Goal: Task Accomplishment & Management: Use online tool/utility

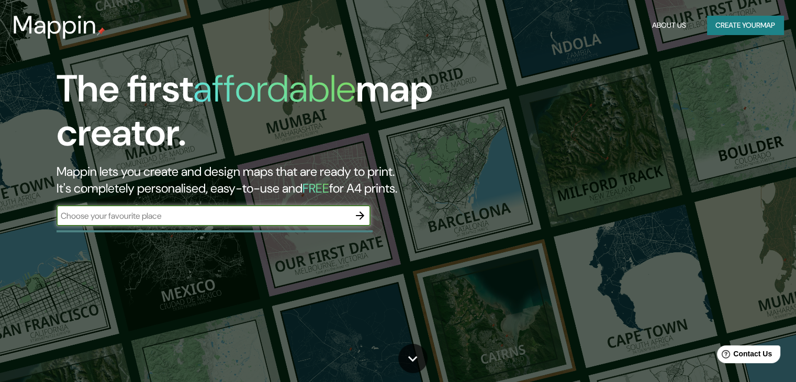
click at [130, 219] on input "text" at bounding box center [203, 216] width 293 height 12
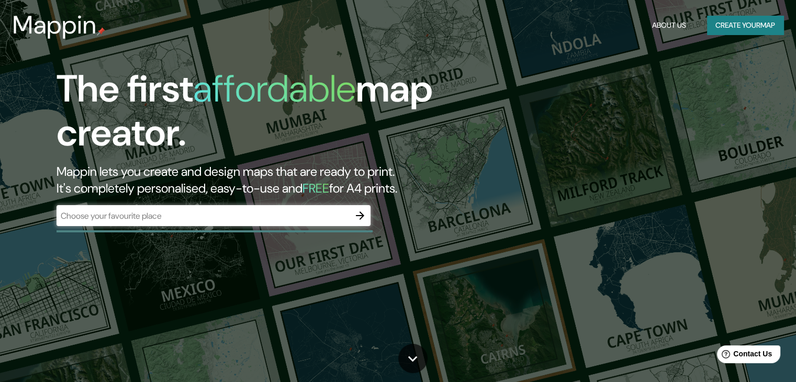
click at [686, 93] on div "The first affordable map creator. Mappin lets you create and design maps that a…" at bounding box center [398, 191] width 796 height 382
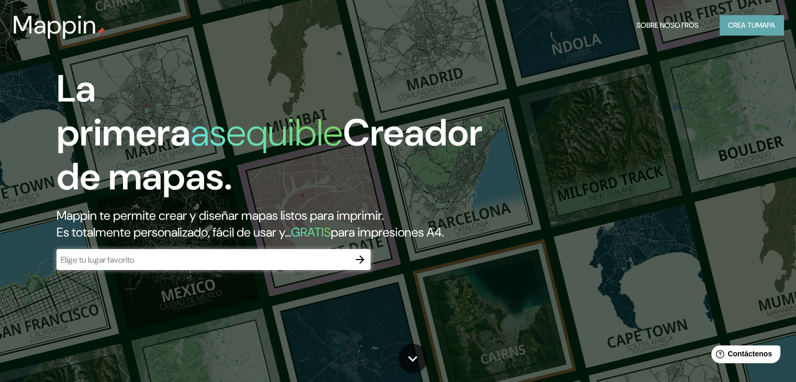
click at [743, 28] on font "Crea tu" at bounding box center [742, 24] width 28 height 9
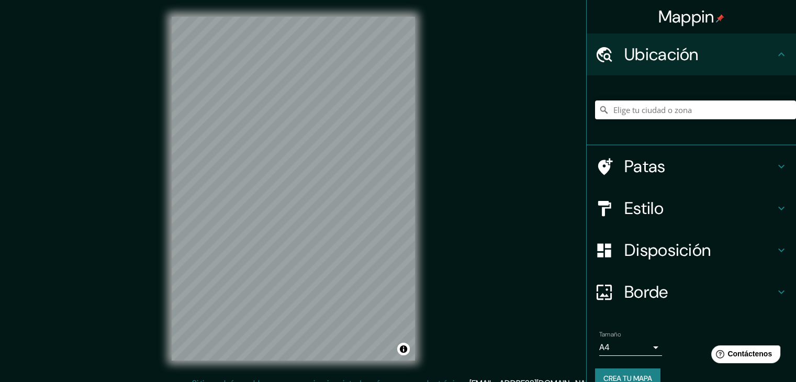
click at [635, 111] on input "Elige tu ciudad o zona" at bounding box center [695, 110] width 201 height 19
click at [641, 103] on input "Elige tu ciudad o zona" at bounding box center [695, 110] width 201 height 19
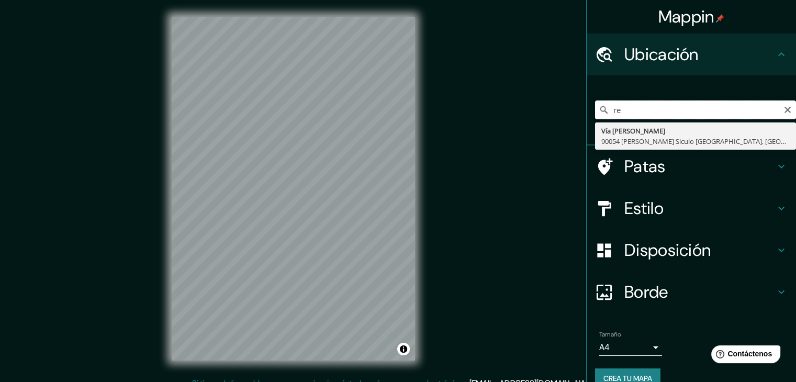
type input "r"
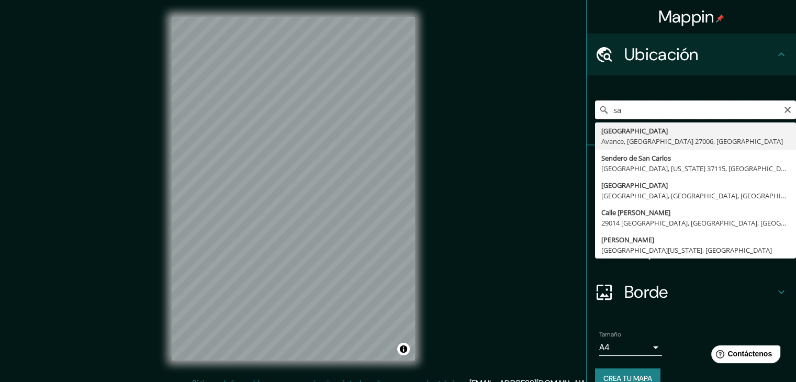
type input "s"
